Goal: Task Accomplishment & Management: Manage account settings

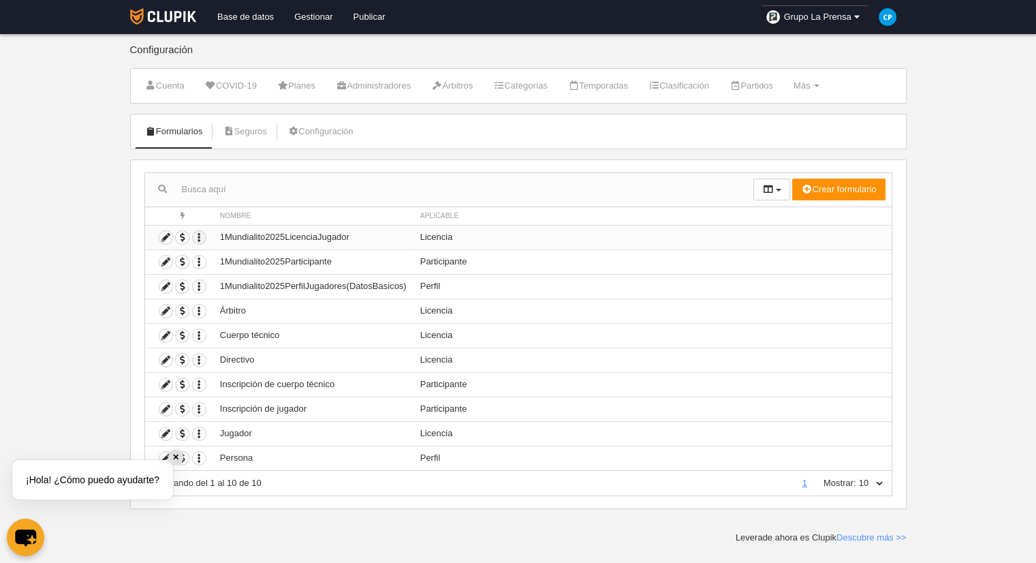
click at [204, 235] on icon "button" at bounding box center [199, 237] width 13 height 13
click at [256, 285] on span "Borrar formulario" at bounding box center [245, 281] width 78 height 10
click at [263, 283] on span "Borrar formulario" at bounding box center [245, 281] width 78 height 10
drag, startPoint x: 264, startPoint y: 281, endPoint x: 366, endPoint y: 254, distance: 105.8
click at [264, 281] on span "Borrar formulario" at bounding box center [245, 281] width 78 height 10
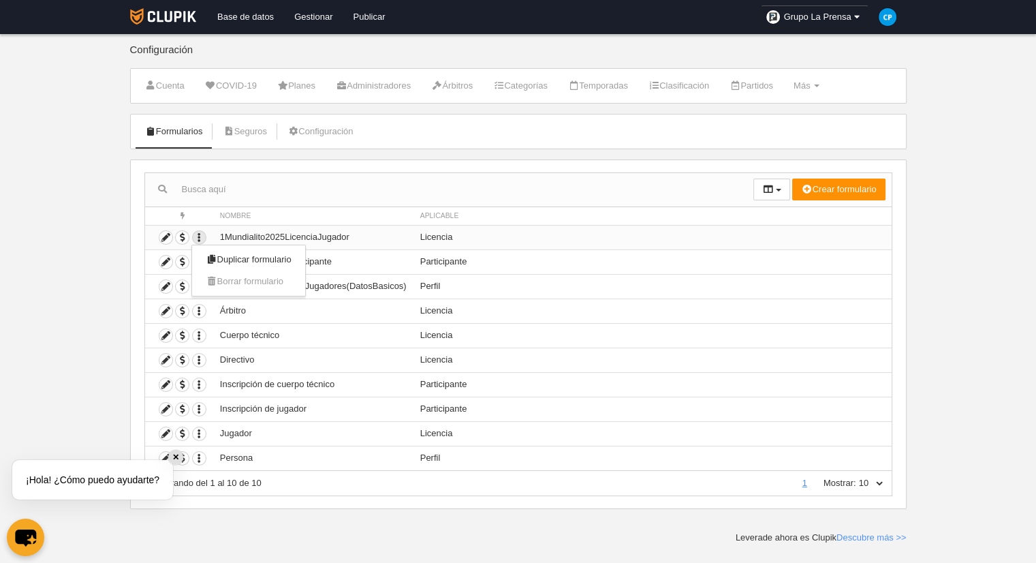
click at [399, 238] on td "1Mundialito2025LicenciaJugador" at bounding box center [313, 237] width 200 height 25
click at [208, 262] on td "Duplicar formulario Borrar formulario" at bounding box center [179, 261] width 68 height 25
click at [196, 262] on icon "button" at bounding box center [199, 261] width 13 height 13
click at [246, 308] on button "Borrar formulario" at bounding box center [248, 306] width 85 height 12
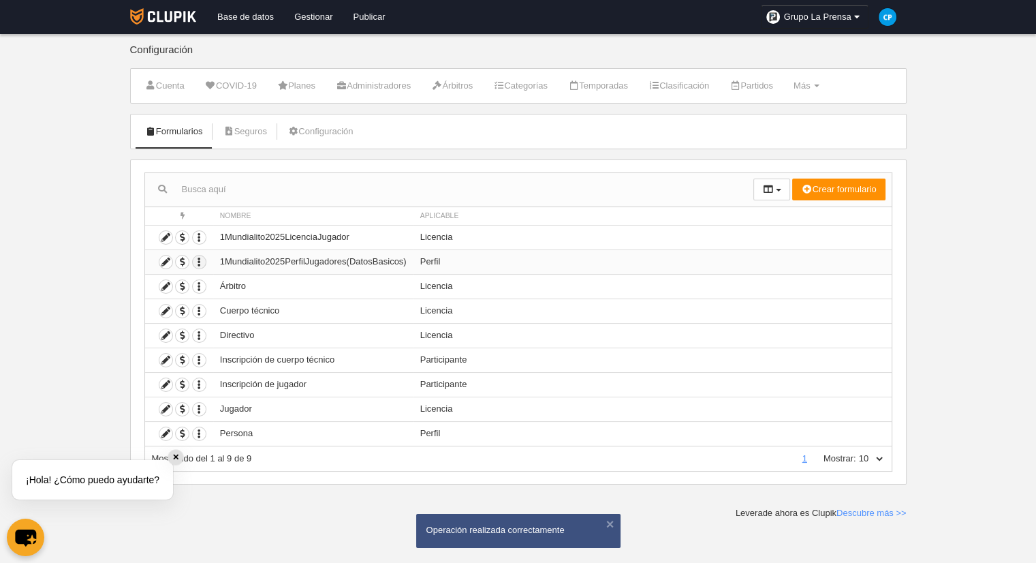
click at [200, 262] on icon "button" at bounding box center [199, 261] width 13 height 13
click at [388, 250] on td "1Mundialito2025PerfilJugadores(DatosBasicos)" at bounding box center [313, 261] width 200 height 25
click at [416, 249] on td "Perfil" at bounding box center [653, 261] width 478 height 25
click at [450, 223] on th "Aplicable" at bounding box center [653, 216] width 478 height 18
click at [446, 216] on span "Aplicable" at bounding box center [439, 215] width 39 height 7
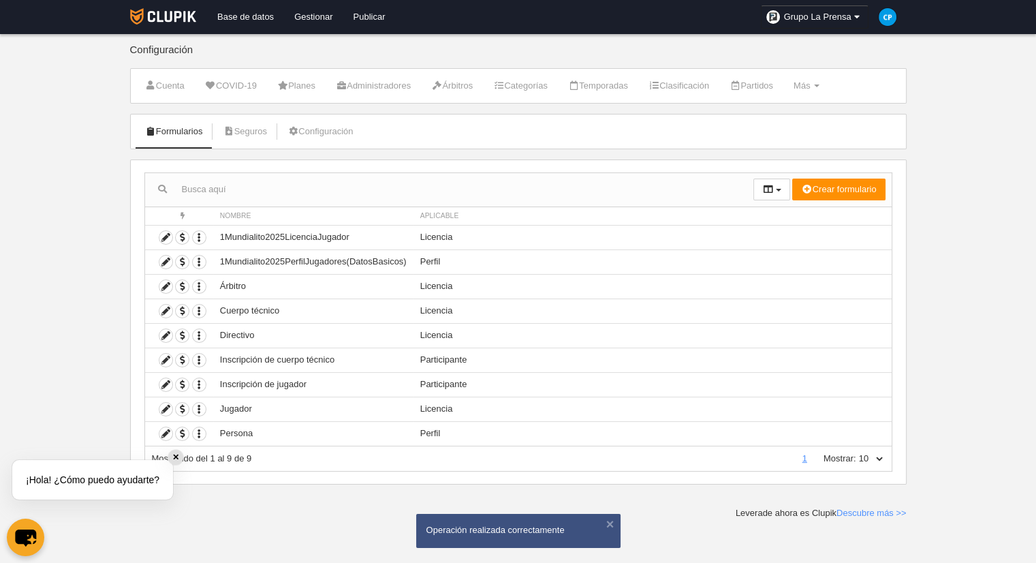
click at [444, 213] on span "Aplicable" at bounding box center [439, 215] width 39 height 7
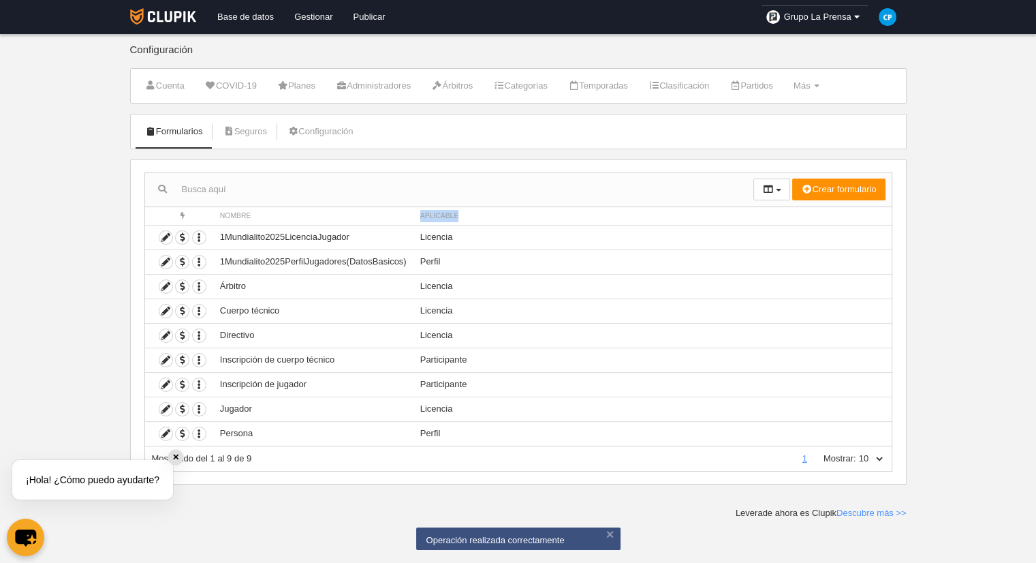
click at [444, 212] on span "Aplicable" at bounding box center [439, 215] width 39 height 7
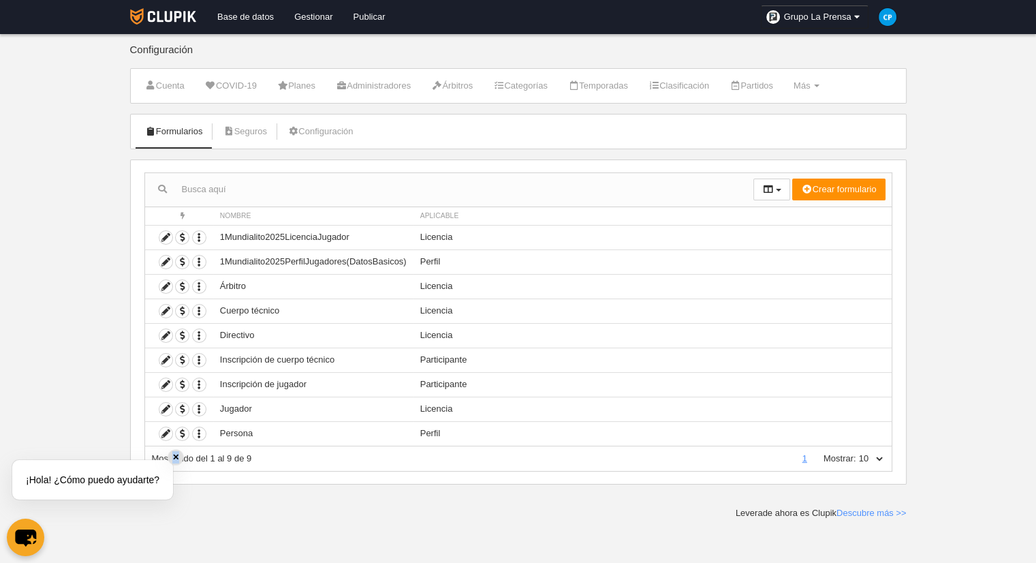
click at [173, 456] on div "✕" at bounding box center [175, 457] width 15 height 15
click at [173, 456] on span "Mostrando del 1 al 9 de 9" at bounding box center [202, 458] width 100 height 10
click at [249, 21] on link "Base de datos" at bounding box center [245, 17] width 77 height 34
